Goal: Navigation & Orientation: Find specific page/section

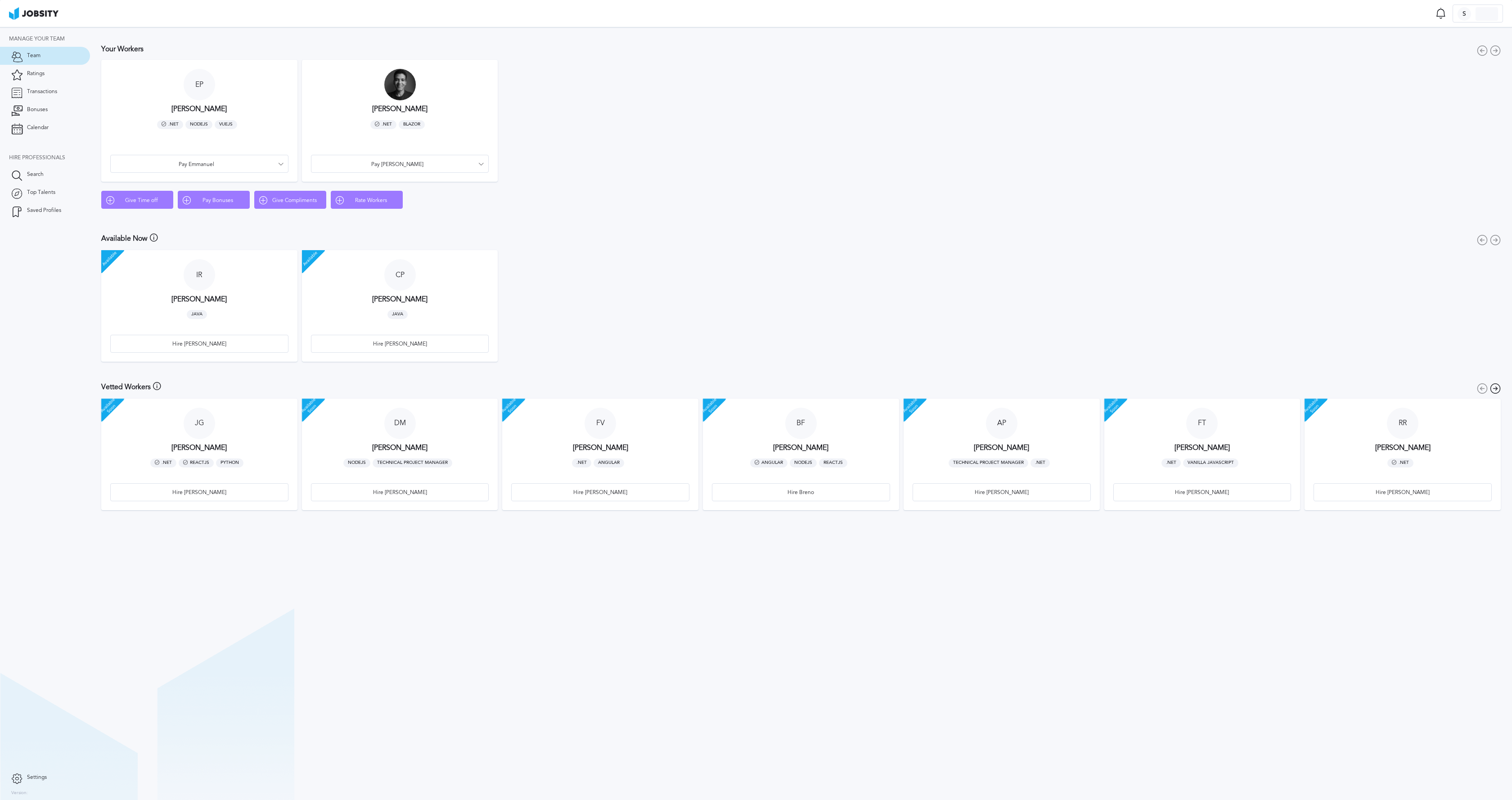
click at [227, 97] on article "E P [PERSON_NAME] .NET NodeJS VueJS Pay Emmanuel" at bounding box center [199, 120] width 196 height 122
click at [197, 89] on div at bounding box center [199, 84] width 31 height 31
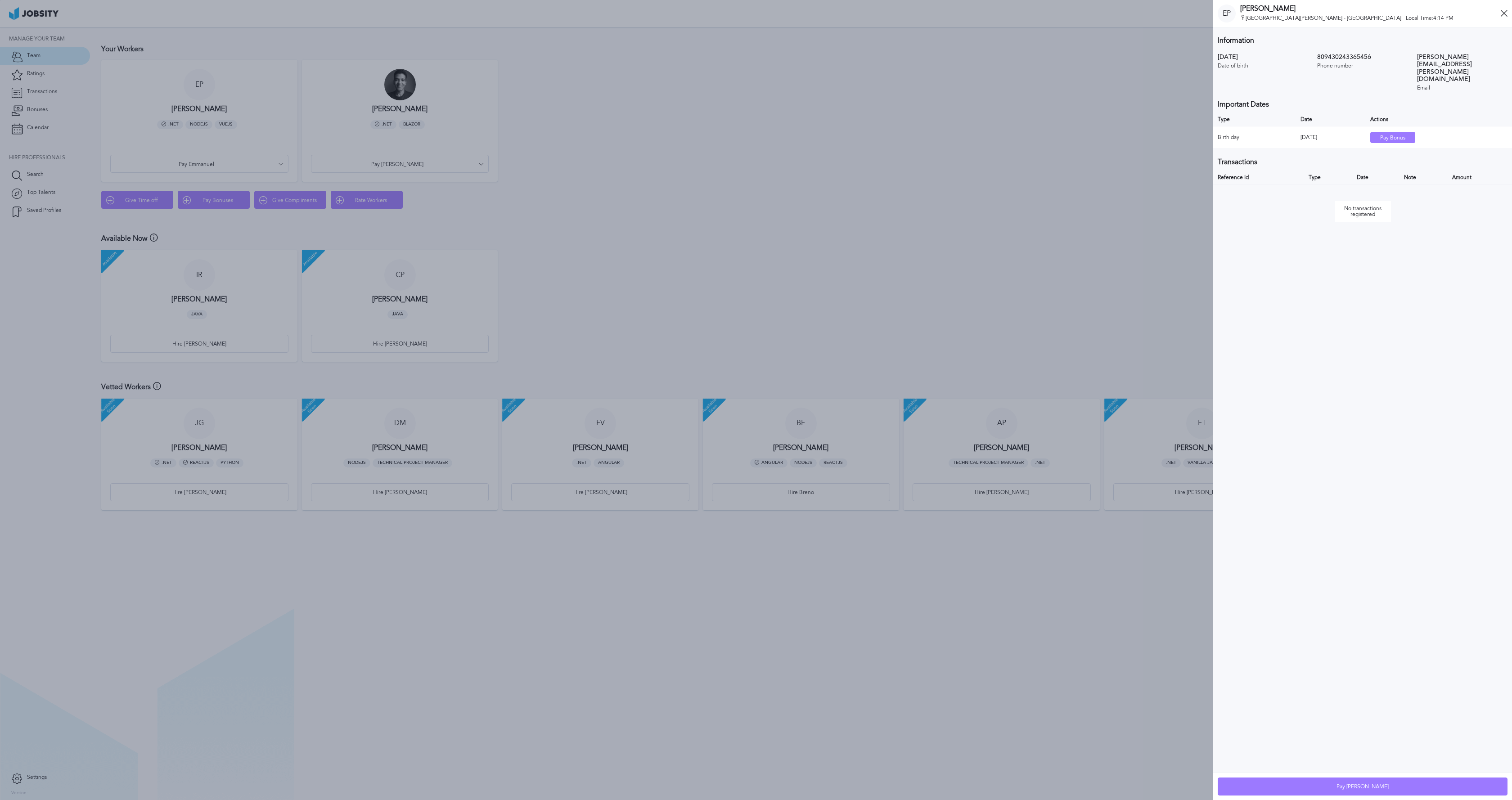
click at [1013, 308] on div at bounding box center [606, 400] width 1811 height 800
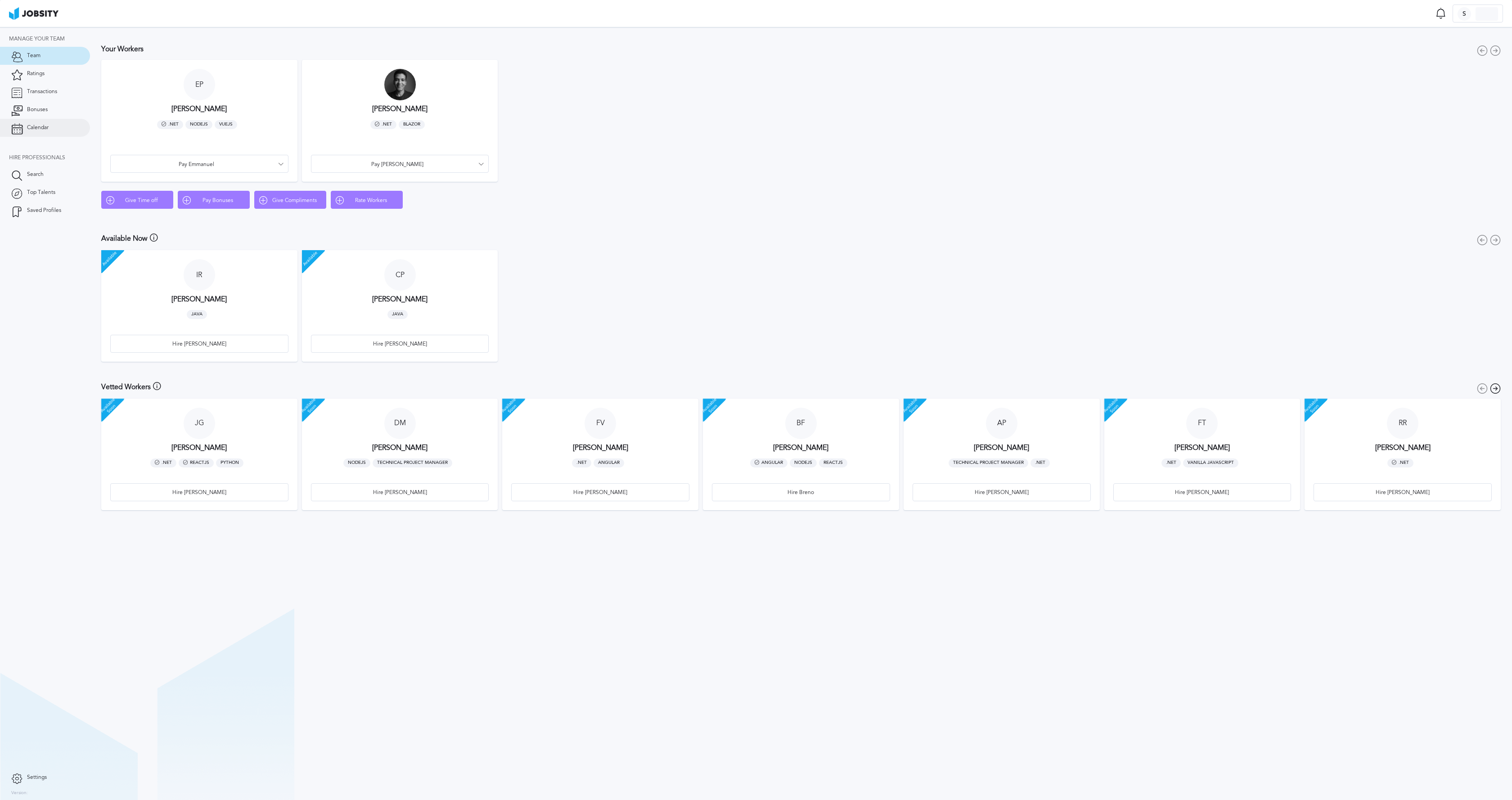
click at [52, 126] on link "Calendar" at bounding box center [45, 127] width 90 height 18
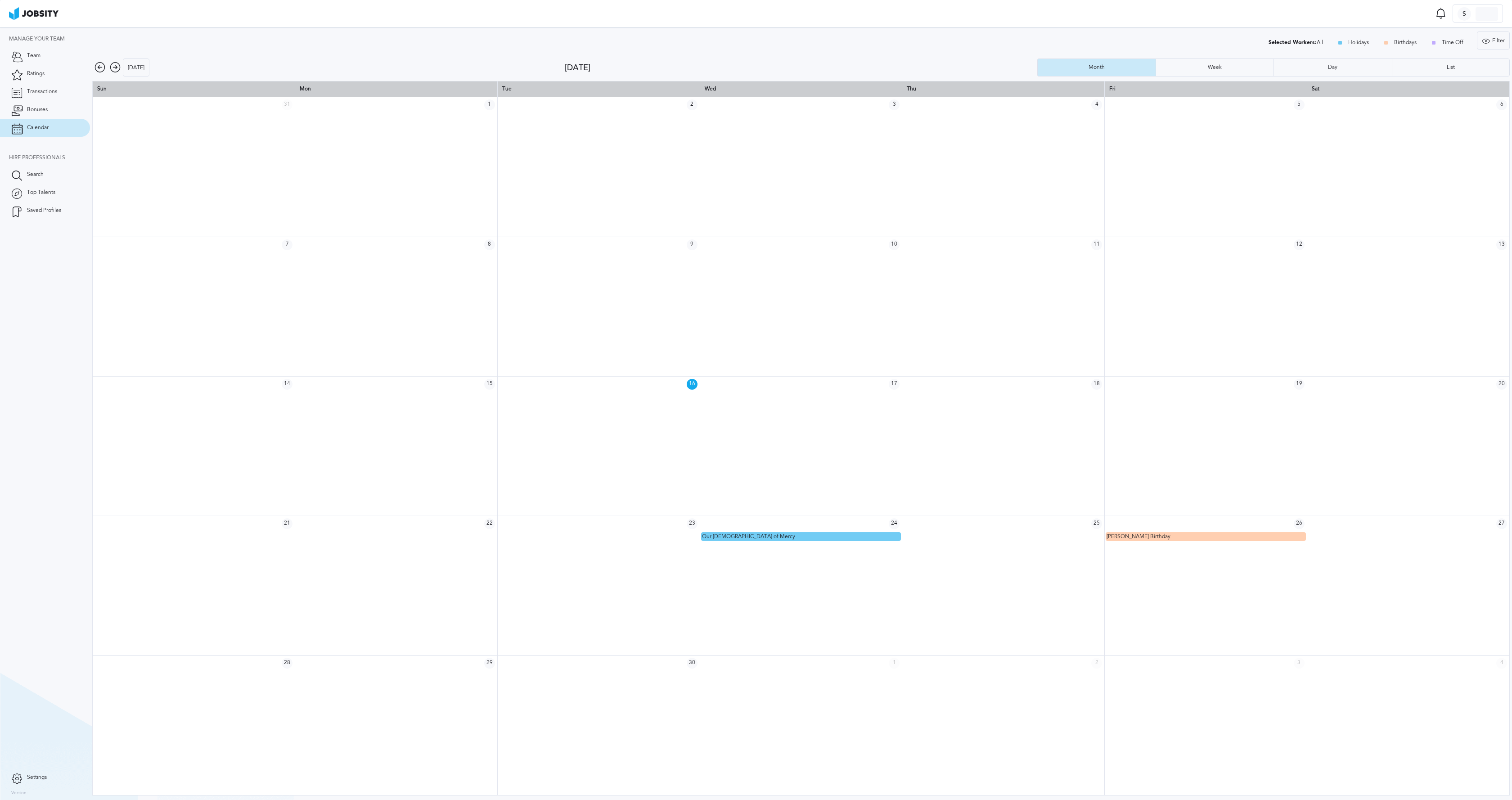
click at [115, 68] on icon at bounding box center [114, 67] width 10 height 10
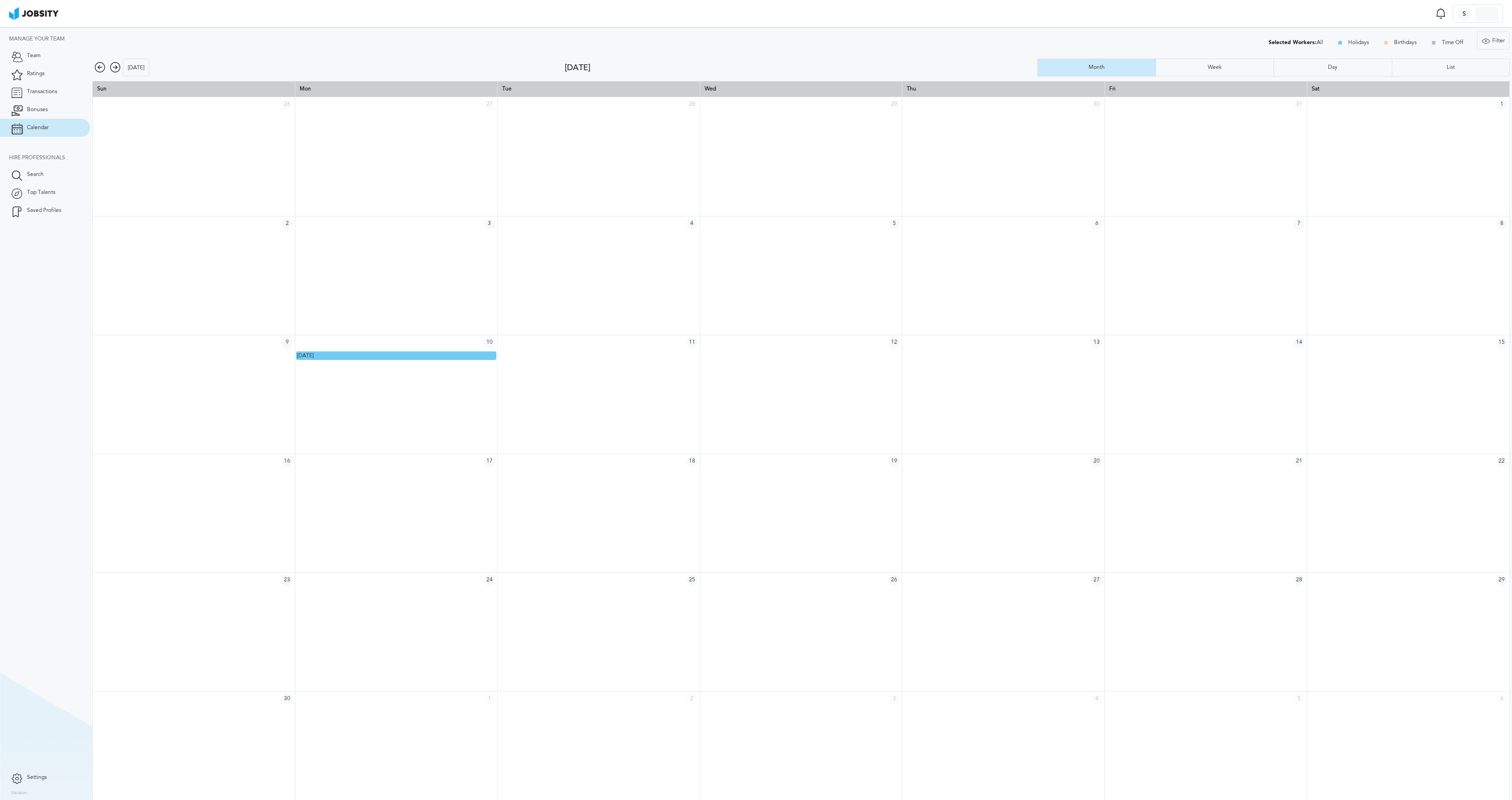
click at [100, 69] on icon at bounding box center [99, 67] width 10 height 10
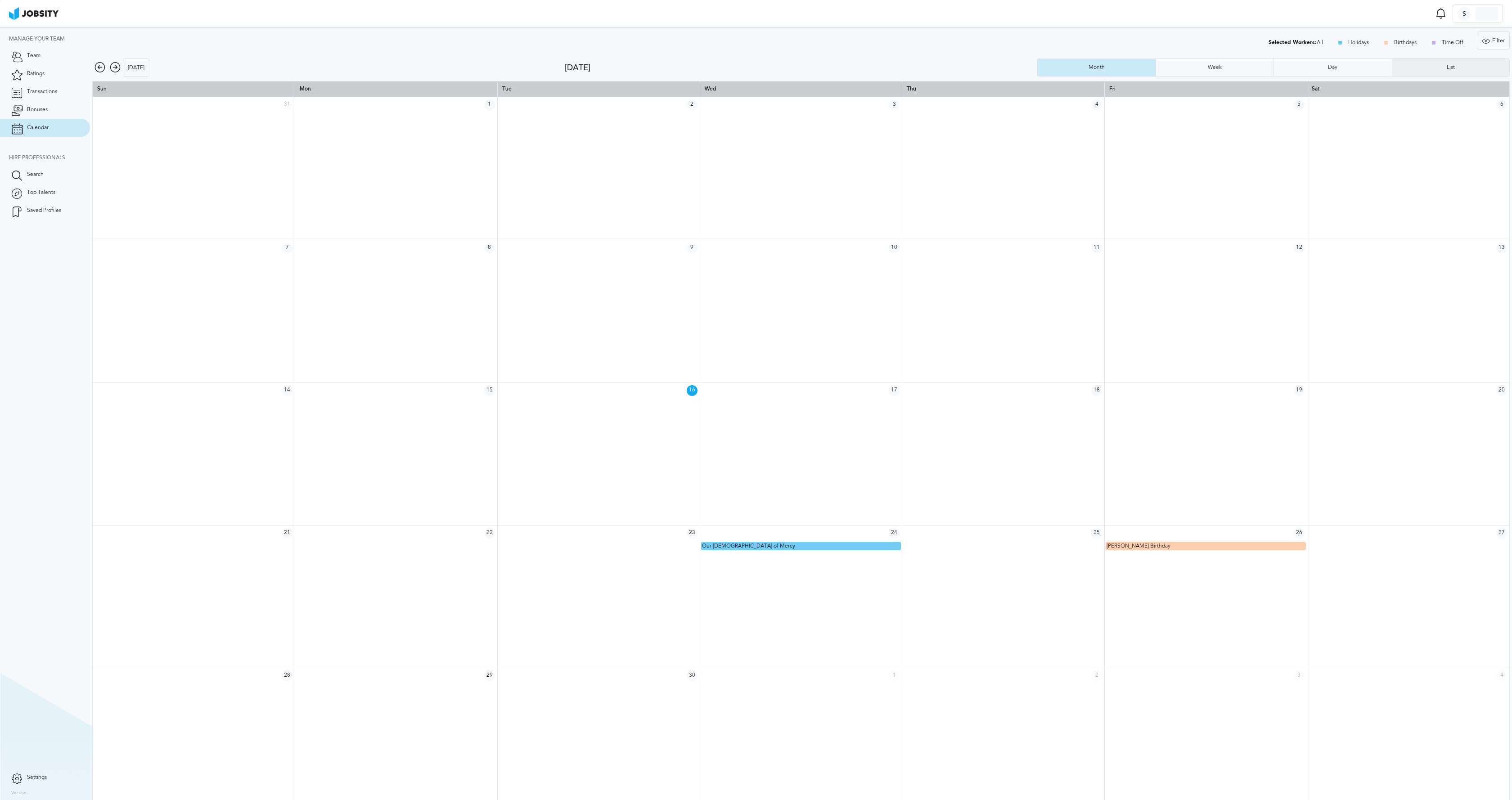
click at [1464, 67] on div "List" at bounding box center [1451, 68] width 118 height 18
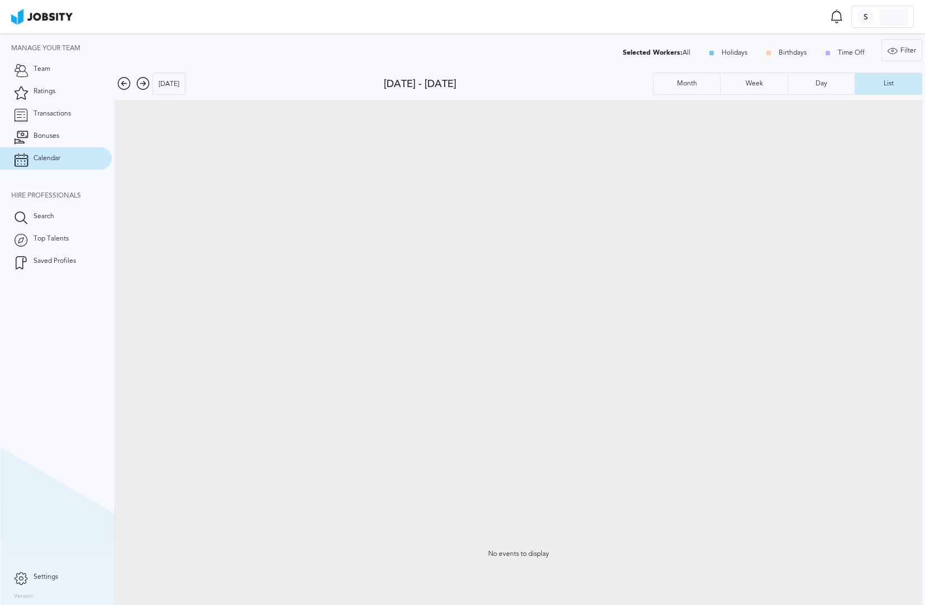
click at [321, 203] on div "No events to display" at bounding box center [518, 554] width 806 height 906
click at [139, 78] on icon at bounding box center [142, 83] width 13 height 13
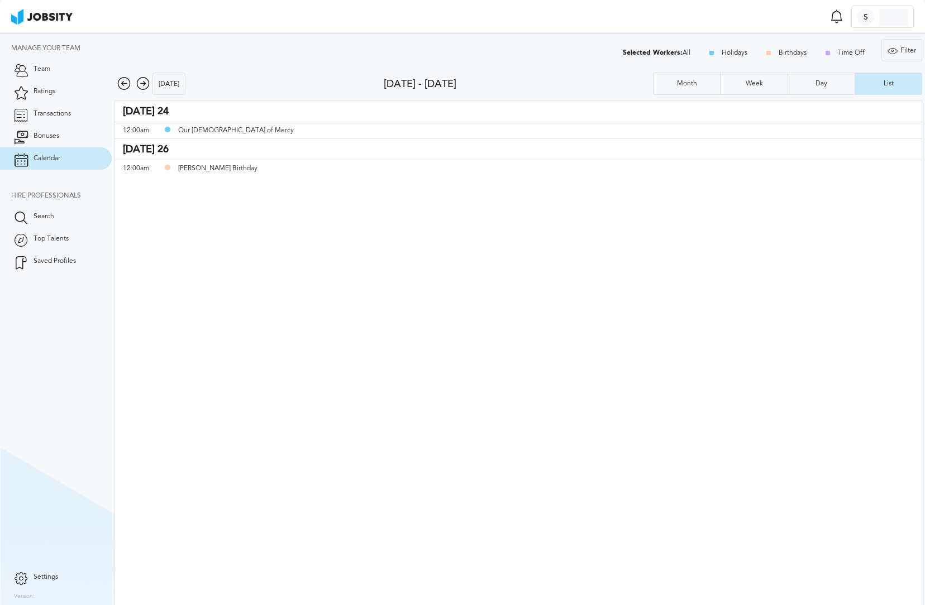
click at [142, 83] on icon at bounding box center [142, 83] width 13 height 13
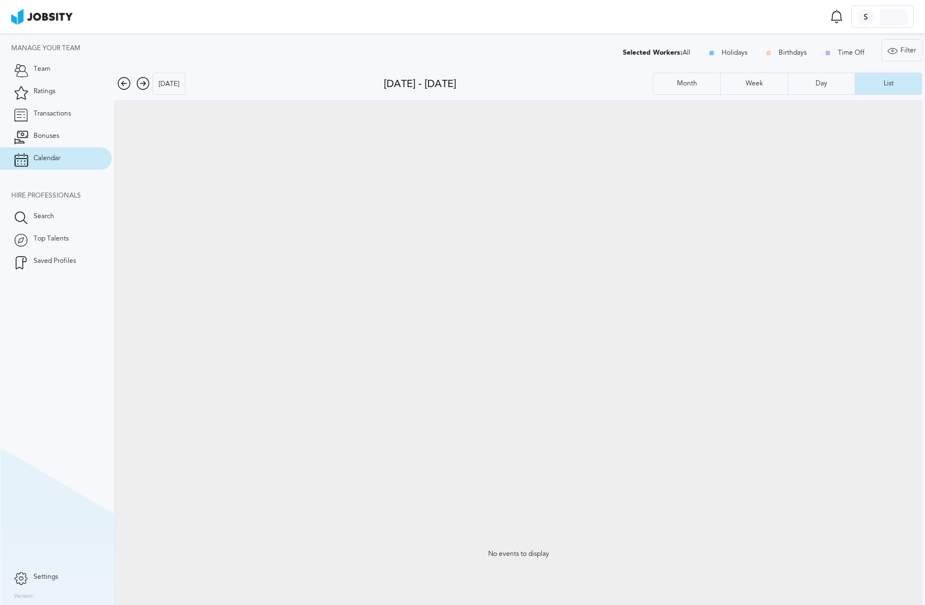
click at [118, 83] on icon at bounding box center [123, 83] width 13 height 13
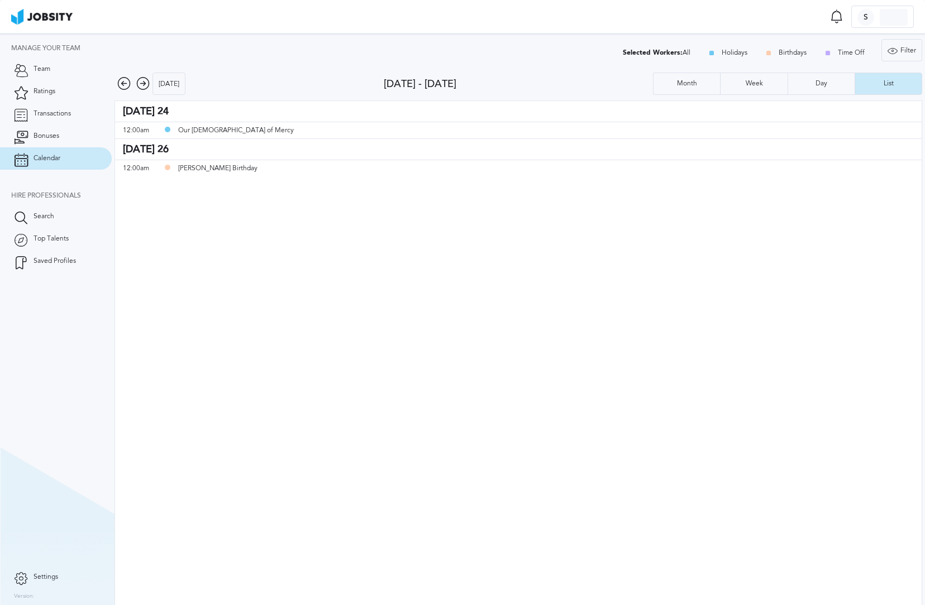
click at [142, 85] on icon at bounding box center [142, 83] width 13 height 13
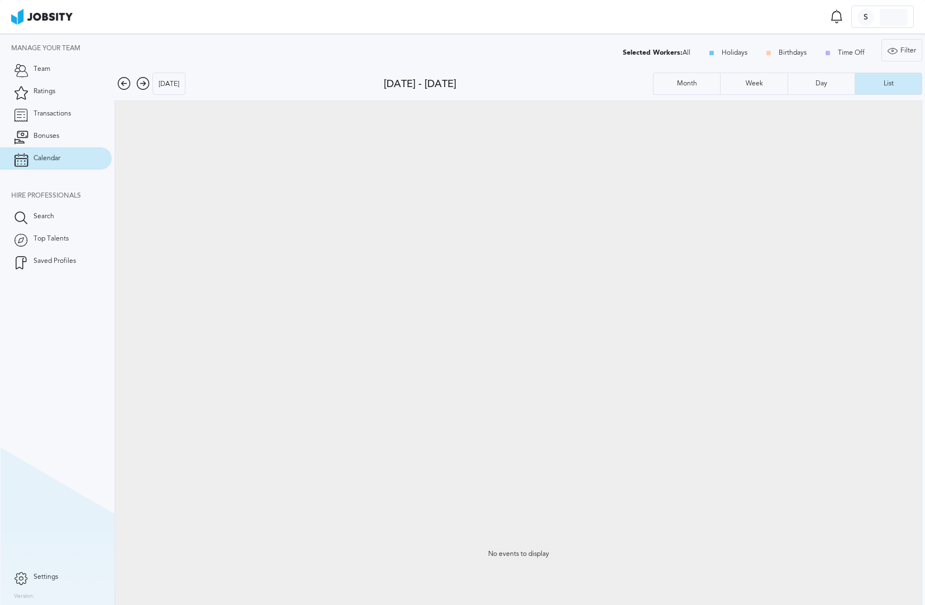
click at [142, 85] on icon at bounding box center [142, 83] width 13 height 13
click at [149, 81] on icon at bounding box center [142, 83] width 13 height 13
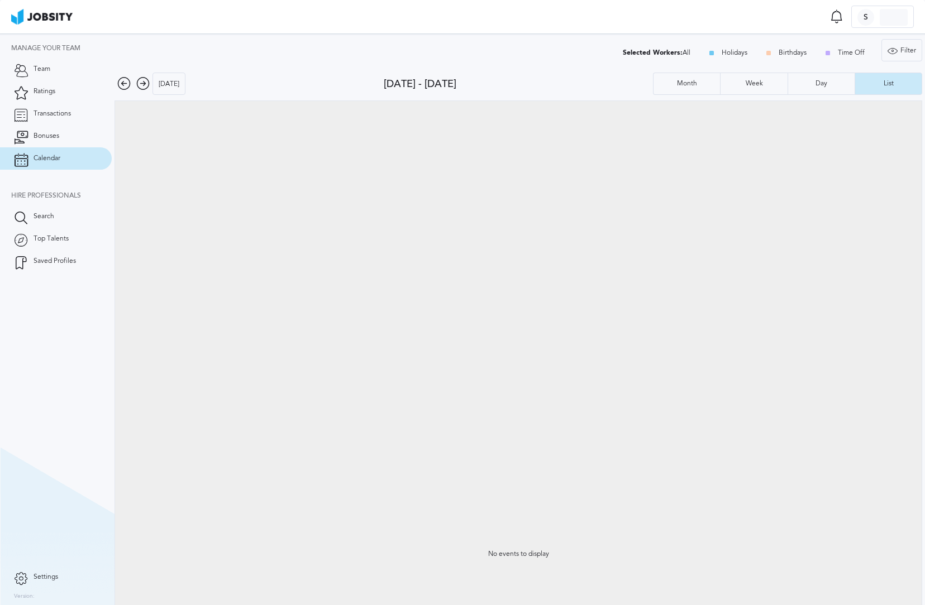
click at [146, 82] on icon at bounding box center [142, 83] width 13 height 13
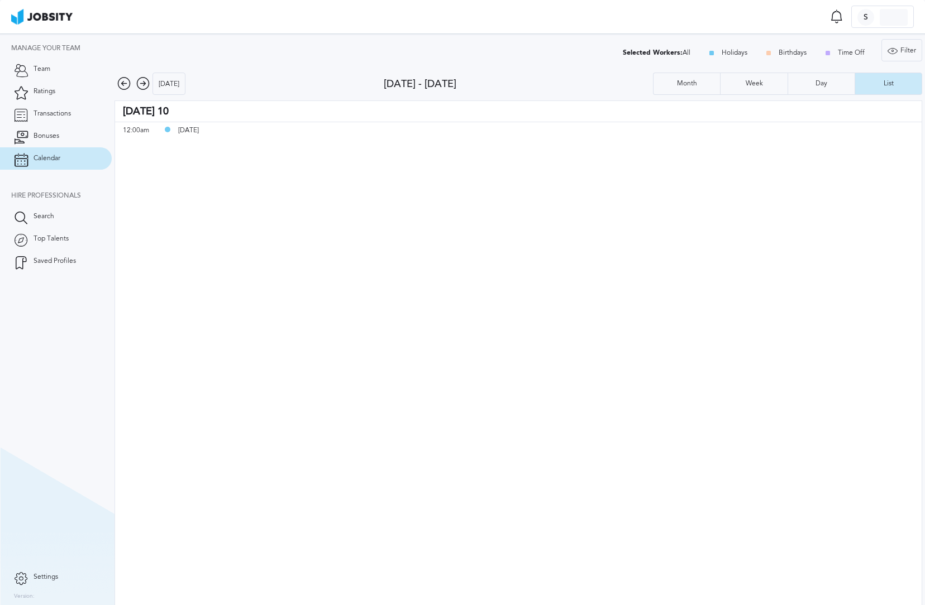
click at [146, 82] on icon at bounding box center [142, 83] width 13 height 13
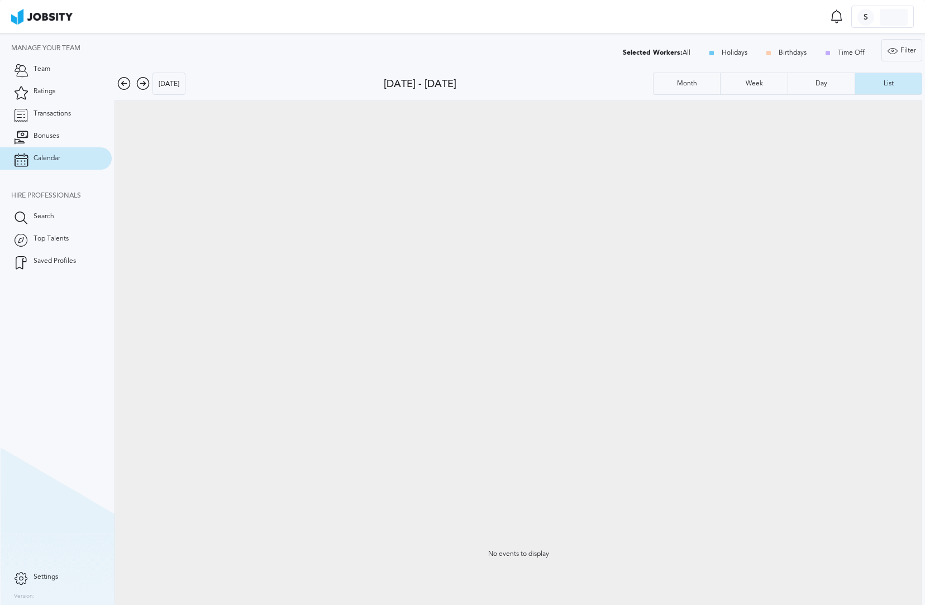
click at [127, 82] on icon at bounding box center [123, 83] width 13 height 13
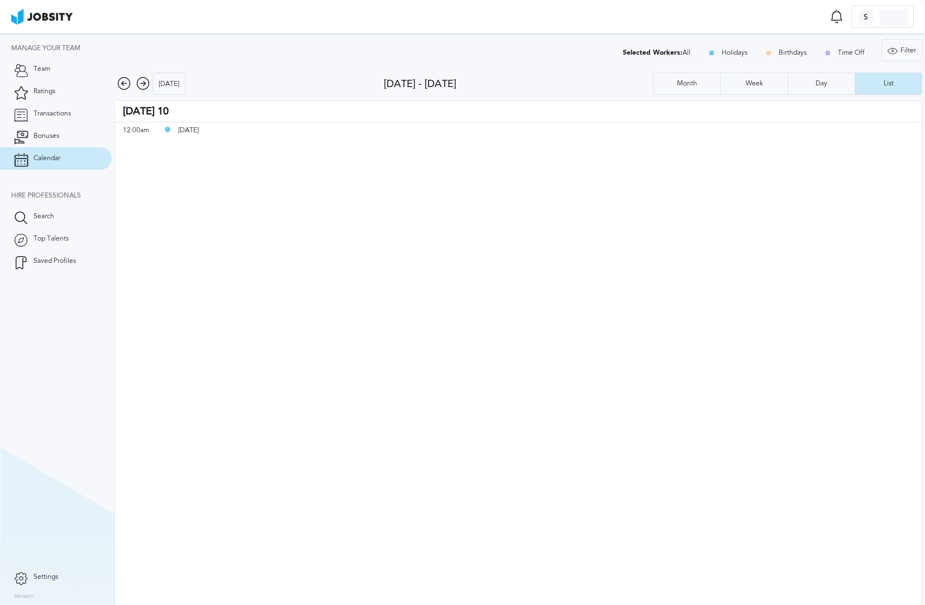
click at [146, 88] on icon at bounding box center [142, 83] width 13 height 13
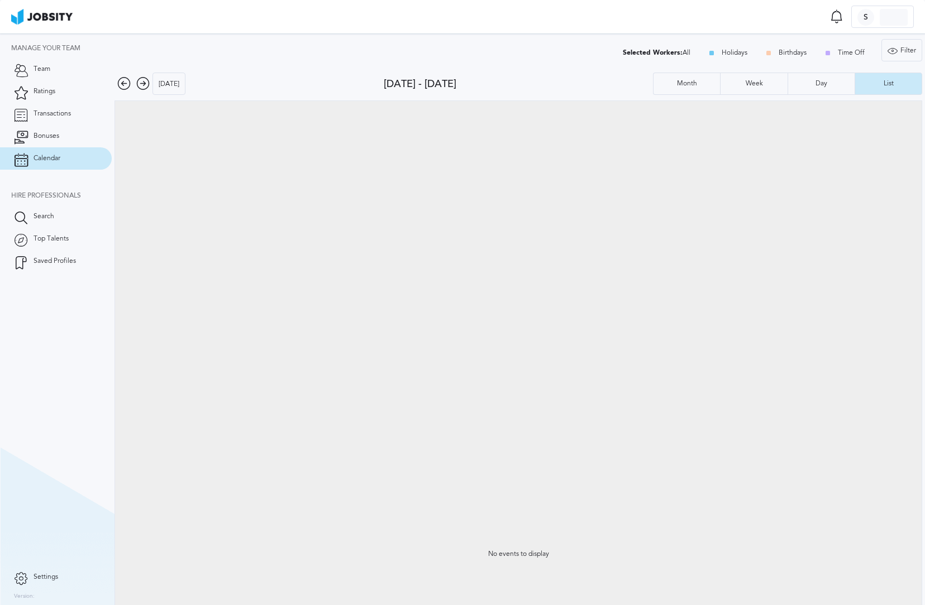
click at [146, 88] on icon at bounding box center [142, 83] width 13 height 13
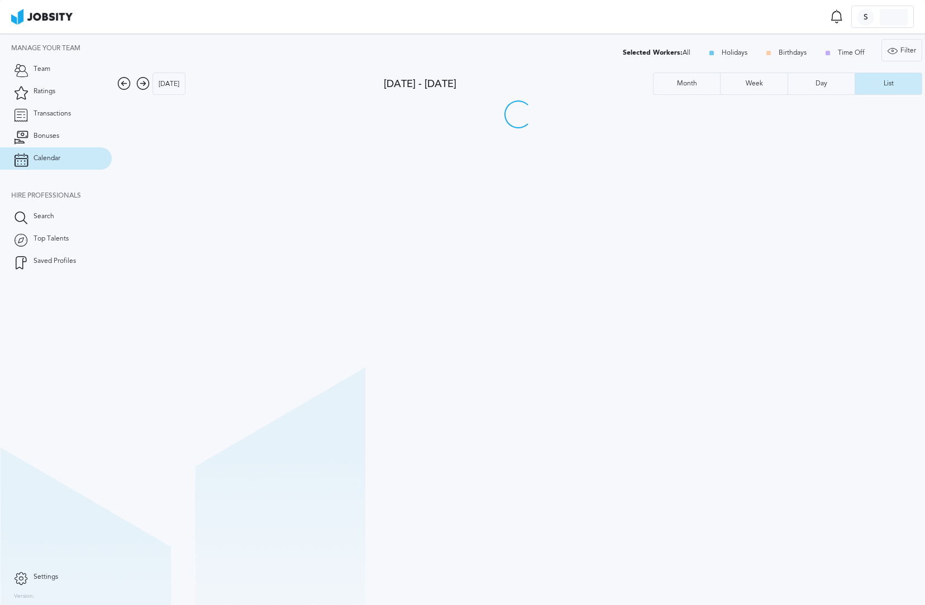
click at [146, 88] on icon at bounding box center [142, 83] width 13 height 13
click at [123, 83] on icon at bounding box center [123, 83] width 13 height 13
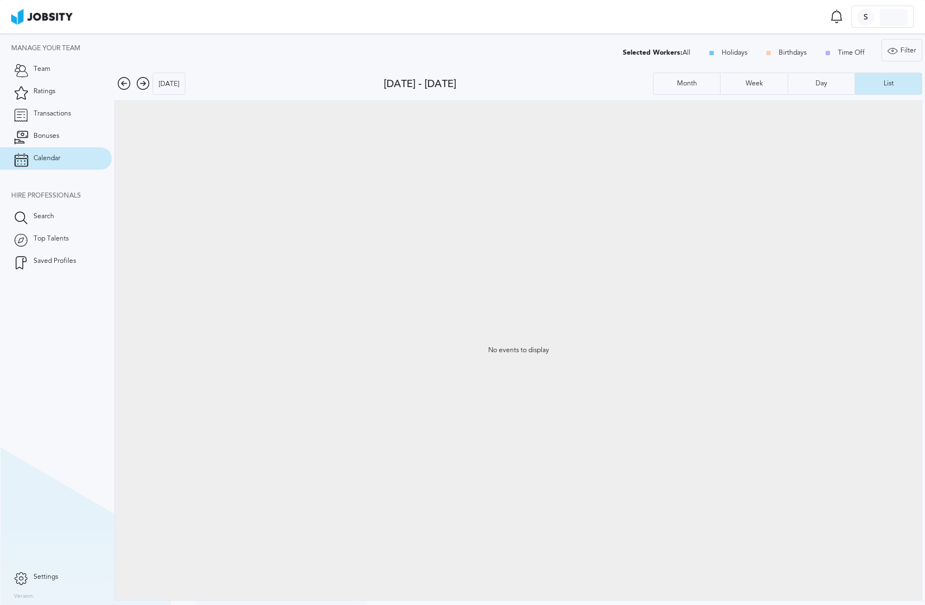
click at [140, 86] on icon at bounding box center [142, 83] width 13 height 13
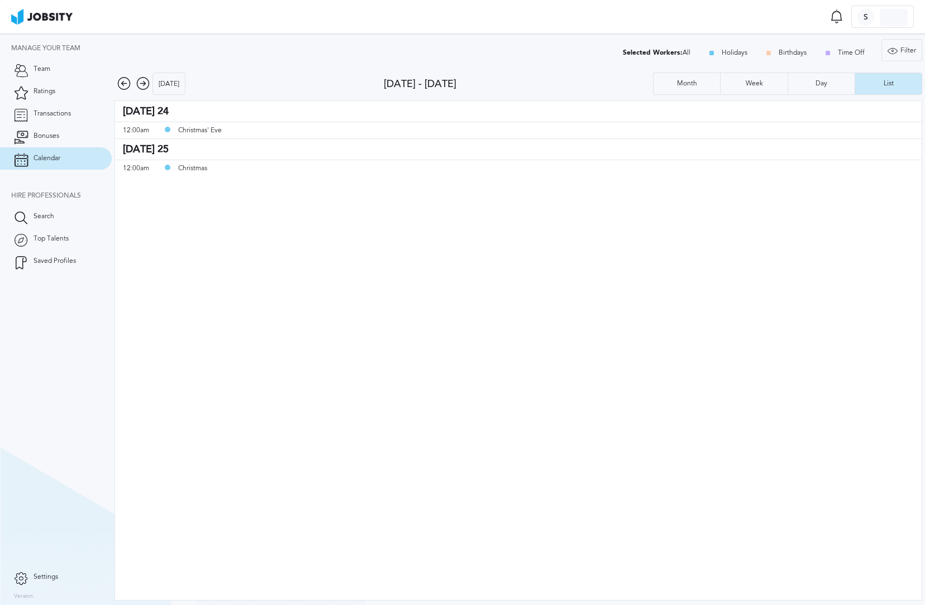
click at [140, 86] on icon at bounding box center [142, 83] width 13 height 13
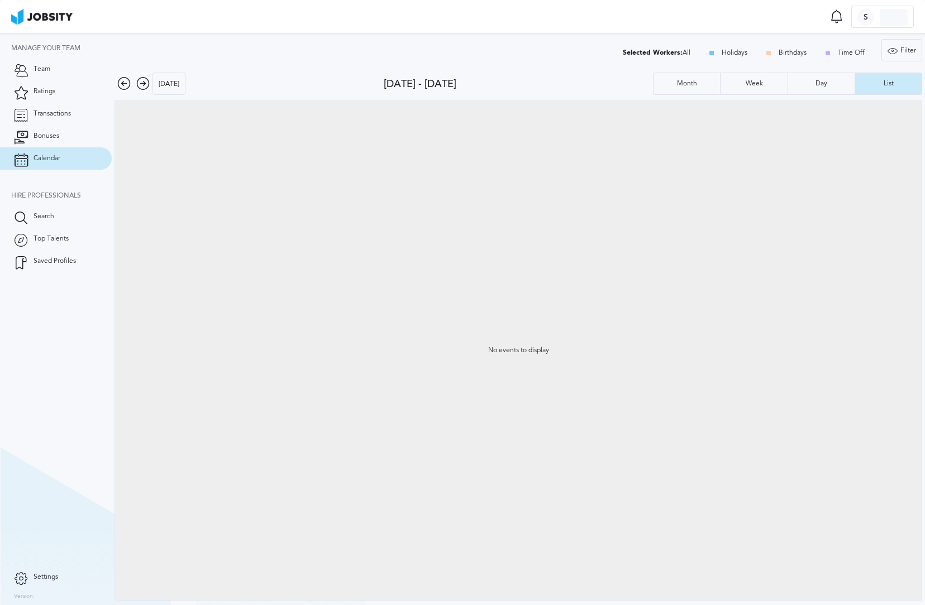
click at [140, 86] on icon at bounding box center [142, 83] width 13 height 13
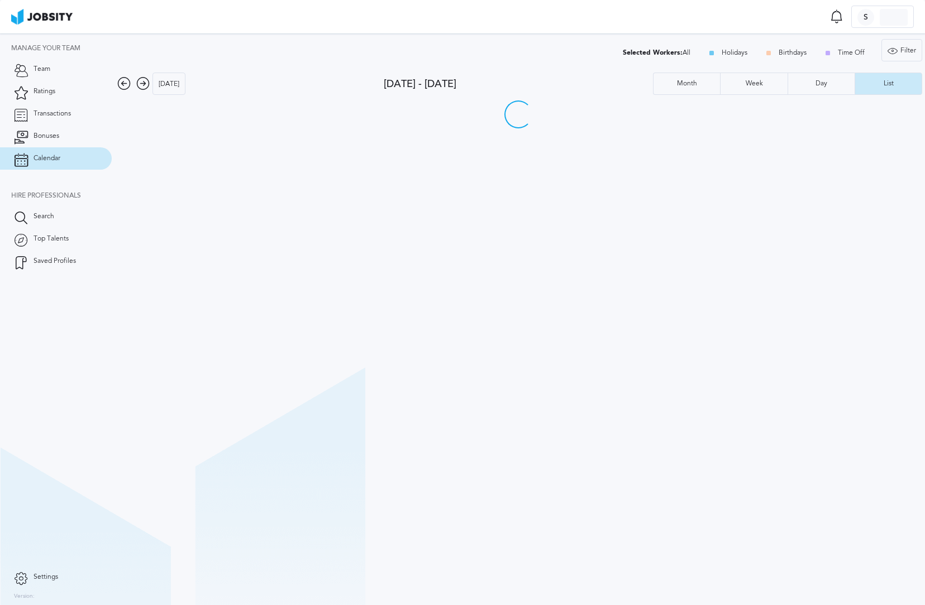
click at [140, 86] on icon at bounding box center [142, 83] width 13 height 13
click at [169, 87] on div "[DATE]" at bounding box center [169, 84] width 32 height 22
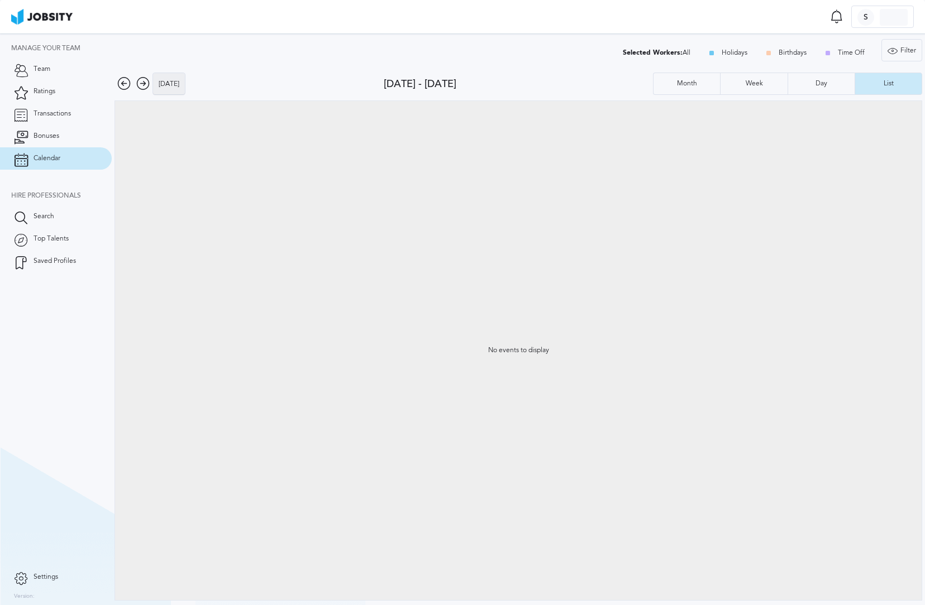
click at [171, 84] on div "[DATE]" at bounding box center [169, 84] width 32 height 22
click at [879, 22] on div at bounding box center [893, 17] width 28 height 17
click at [39, 583] on div "Log Out" at bounding box center [462, 302] width 925 height 605
click at [32, 577] on link "Settings" at bounding box center [56, 577] width 112 height 22
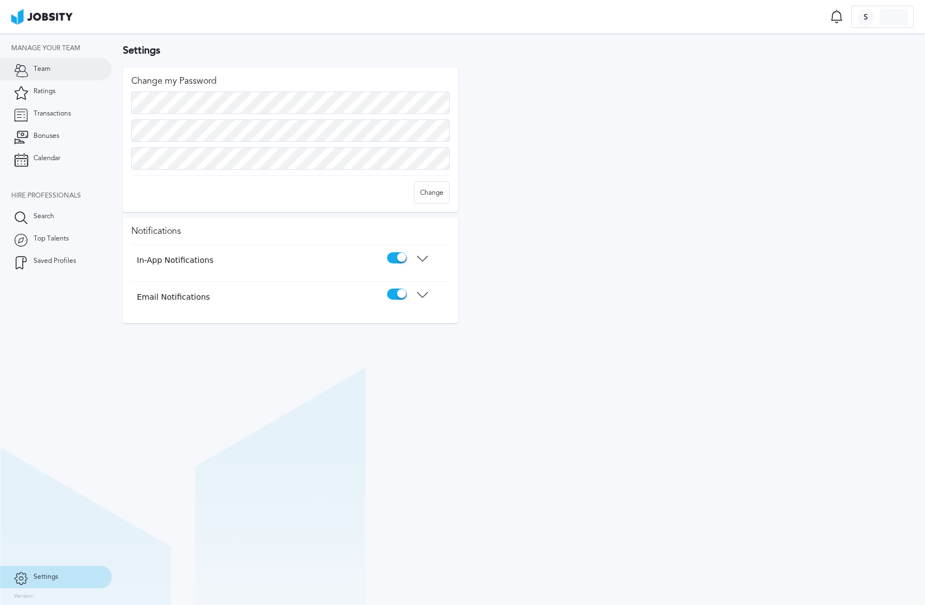
click at [73, 66] on link "Team" at bounding box center [56, 69] width 112 height 22
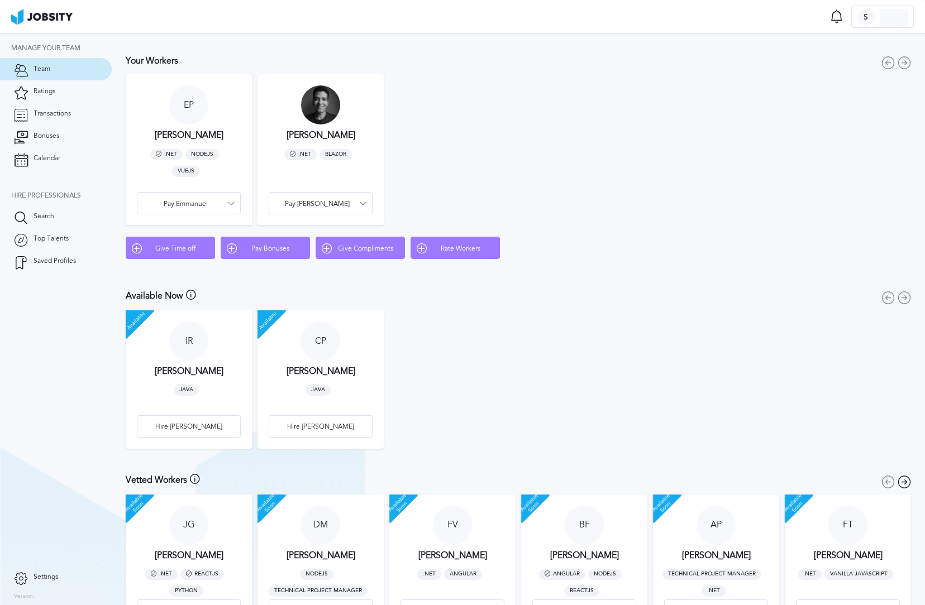
click at [696, 167] on div "E P [PERSON_NAME] .NET [PERSON_NAME] Pay [PERSON_NAME] [PERSON_NAME] Francisco …" at bounding box center [518, 149] width 791 height 157
